Goal: Find specific page/section: Find specific page/section

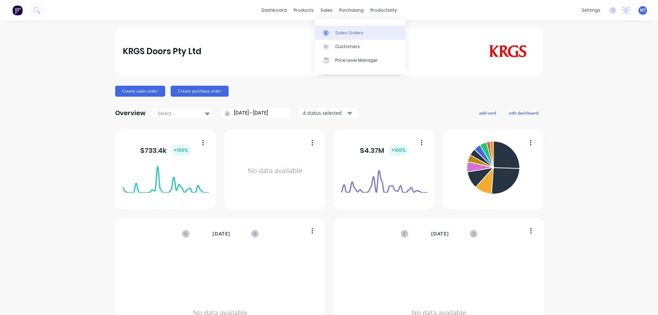
click at [333, 36] on div at bounding box center [328, 33] width 10 height 6
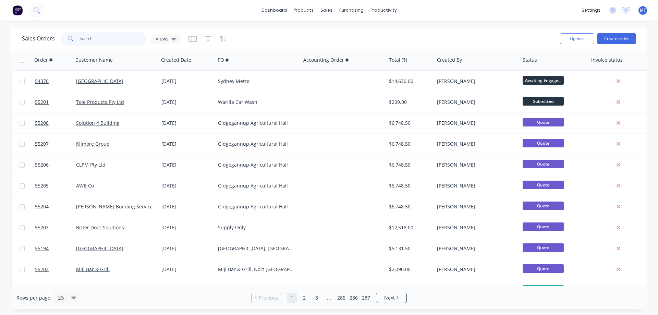
click at [111, 35] on input "text" at bounding box center [113, 39] width 67 height 14
type input "caboolture west"
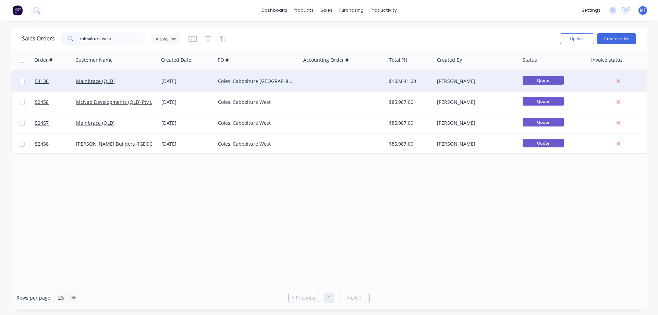
click at [130, 79] on div "Mainbrace (QLD)" at bounding box center [114, 81] width 76 height 7
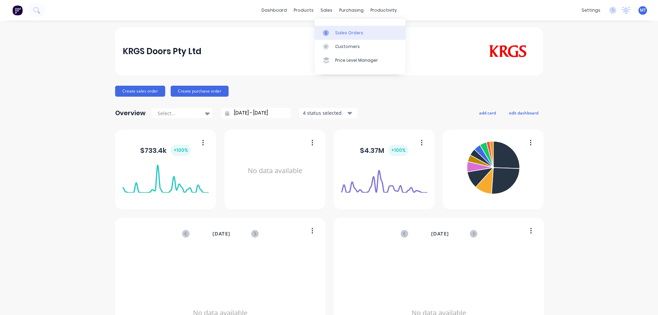
click at [343, 30] on div "Sales Orders" at bounding box center [349, 33] width 28 height 6
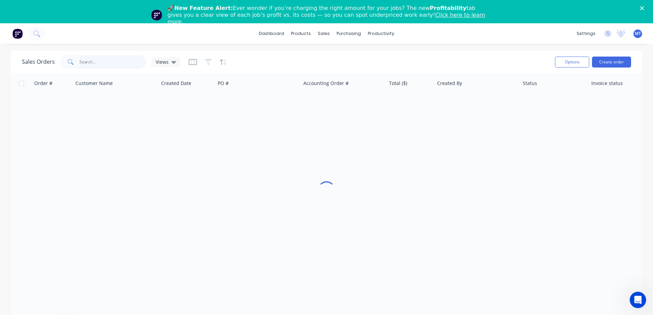
click at [87, 61] on input "text" at bounding box center [113, 62] width 67 height 14
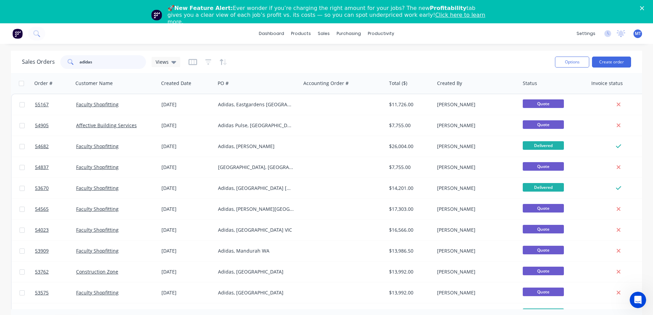
type input "adidas"
click at [320, 32] on div "sales" at bounding box center [323, 33] width 19 height 10
click at [348, 58] on div "Sales Orders" at bounding box center [349, 56] width 28 height 6
click at [644, 8] on polygon "Close" at bounding box center [642, 8] width 4 height 4
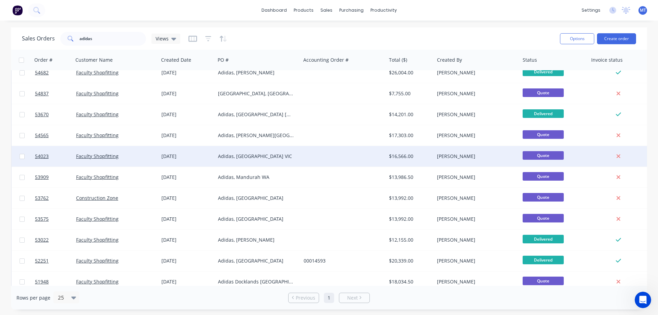
scroll to position [81, 0]
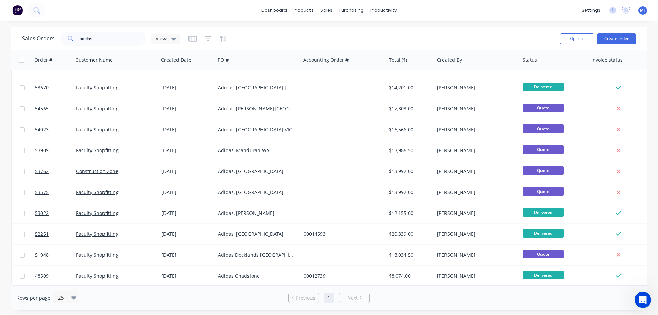
click at [273, 4] on div "dashboard products sales purchasing productivity dashboard products Product Cat…" at bounding box center [329, 10] width 658 height 21
click at [282, 12] on link "dashboard" at bounding box center [274, 10] width 32 height 10
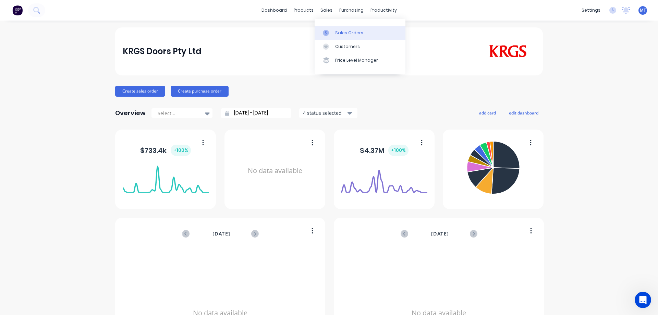
click at [335, 30] on div "Sales Orders" at bounding box center [349, 33] width 28 height 6
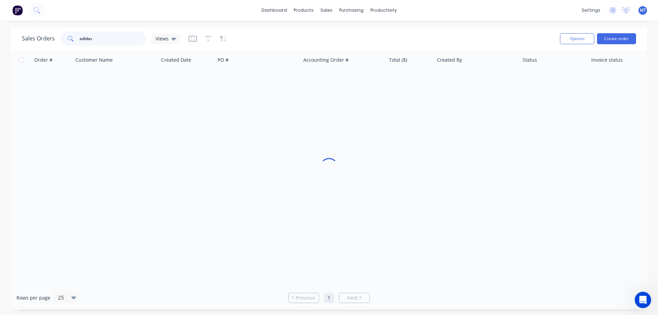
drag, startPoint x: 110, startPoint y: 38, endPoint x: 48, endPoint y: 36, distance: 62.1
click at [48, 36] on div "Sales Orders adidas Views" at bounding box center [101, 39] width 158 height 14
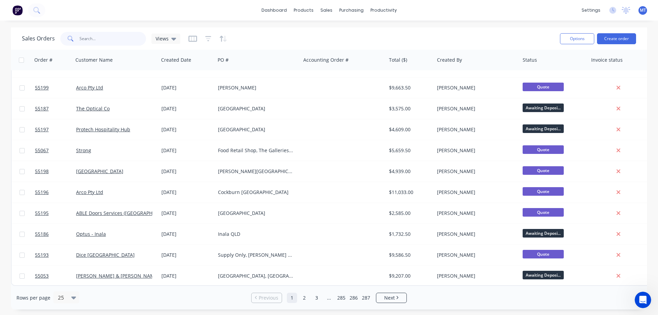
scroll to position [311, 0]
click at [73, 297] on icon at bounding box center [73, 298] width 5 height 8
click at [65, 257] on div "50" at bounding box center [65, 255] width 26 height 13
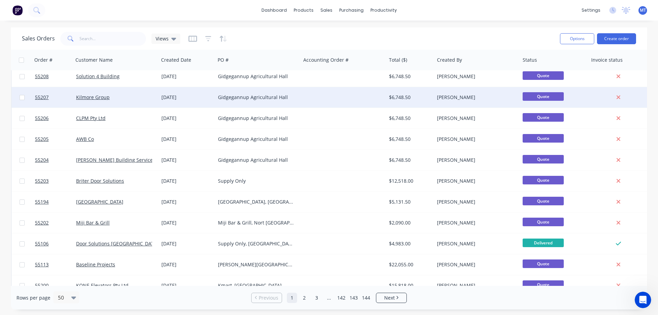
scroll to position [103, 0]
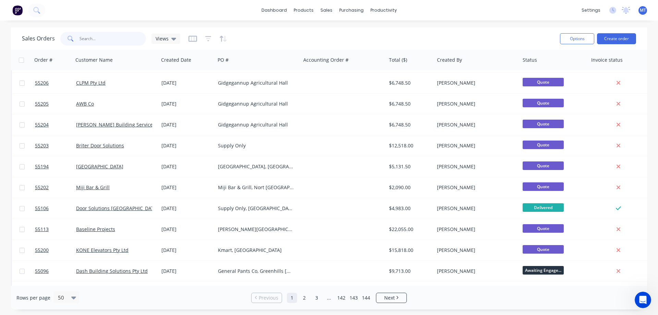
click at [96, 40] on input "text" at bounding box center [113, 39] width 67 height 14
type input "chev"
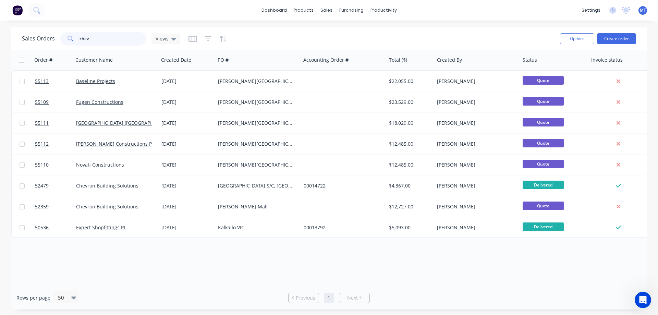
scroll to position [0, 0]
drag, startPoint x: 96, startPoint y: 38, endPoint x: 26, endPoint y: 39, distance: 70.6
click at [26, 39] on div "Sales Orders chev Views" at bounding box center [101, 39] width 158 height 14
